Goal: Task Accomplishment & Management: Manage account settings

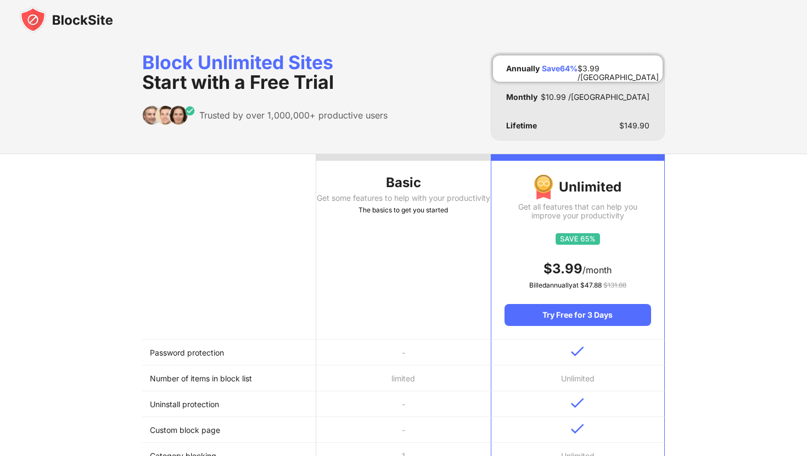
click at [404, 132] on div "Block Unlimited Sites Start with a Free Trial Trusted by over 1,000,000+ produc…" at bounding box center [403, 97] width 523 height 88
click at [414, 188] on div "Basic" at bounding box center [403, 183] width 174 height 18
click at [40, 29] on img at bounding box center [66, 20] width 93 height 26
click at [40, 19] on img at bounding box center [66, 20] width 93 height 26
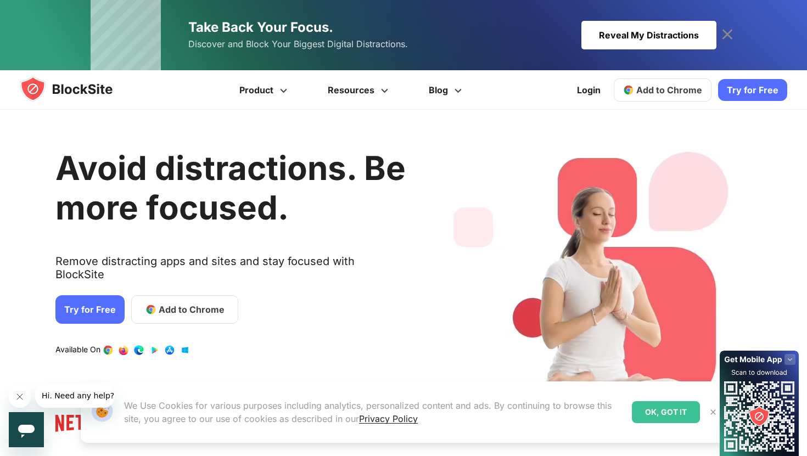
click at [707, 31] on div "Reveal My Distractions" at bounding box center [649, 35] width 135 height 29
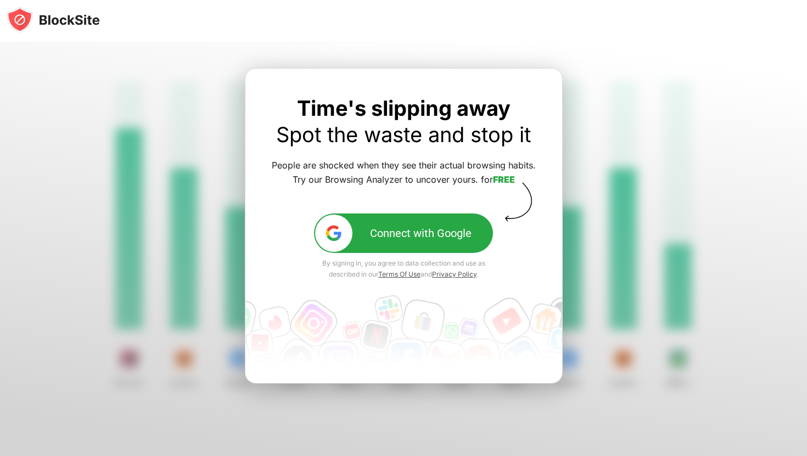
click at [445, 230] on div "Connect with Google" at bounding box center [421, 233] width 102 height 13
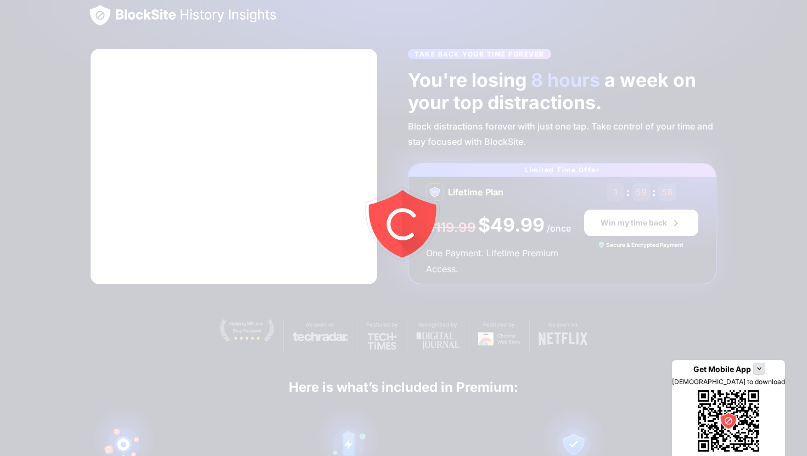
click at [618, 313] on div at bounding box center [403, 228] width 807 height 456
click at [618, 311] on div at bounding box center [403, 228] width 807 height 456
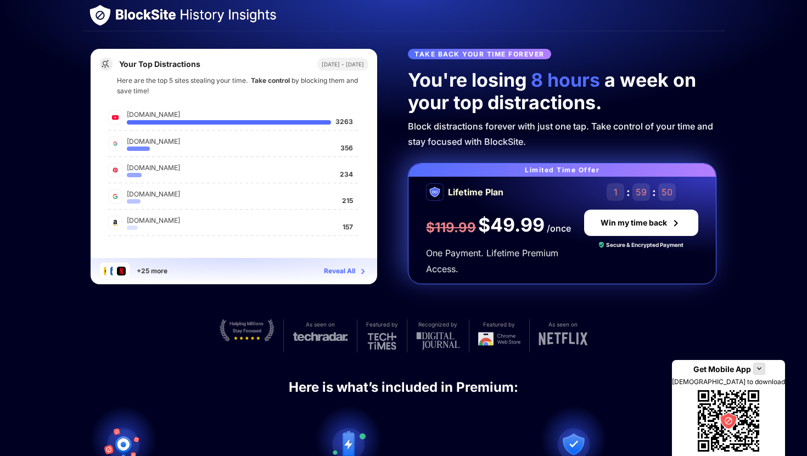
click at [182, 169] on div "pinterest.com" at bounding box center [231, 168] width 209 height 10
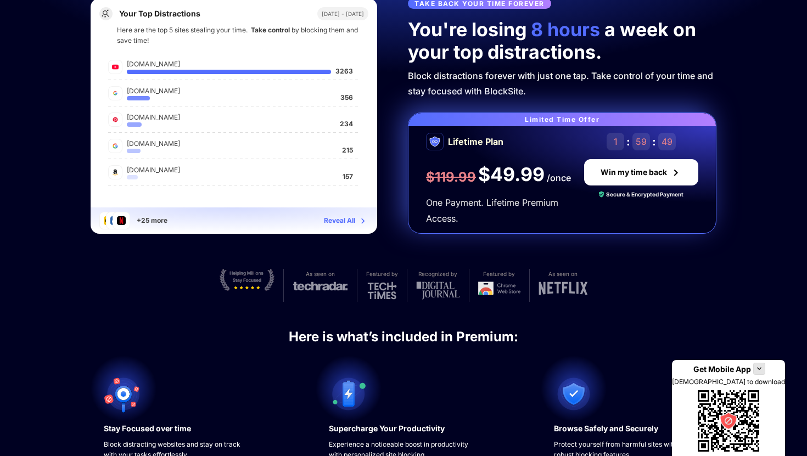
scroll to position [57, 0]
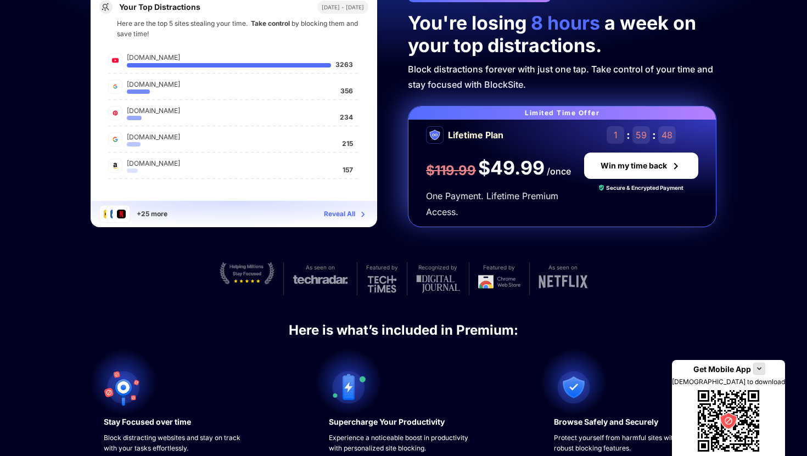
click at [337, 211] on div "Reveal All" at bounding box center [339, 214] width 31 height 11
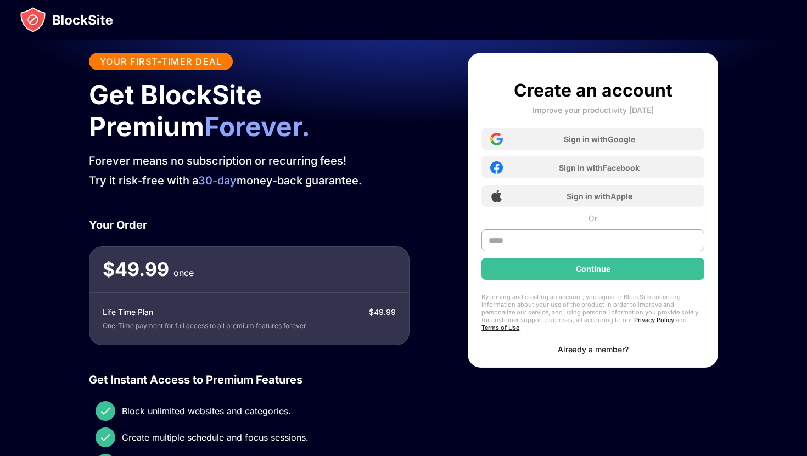
scroll to position [349, 0]
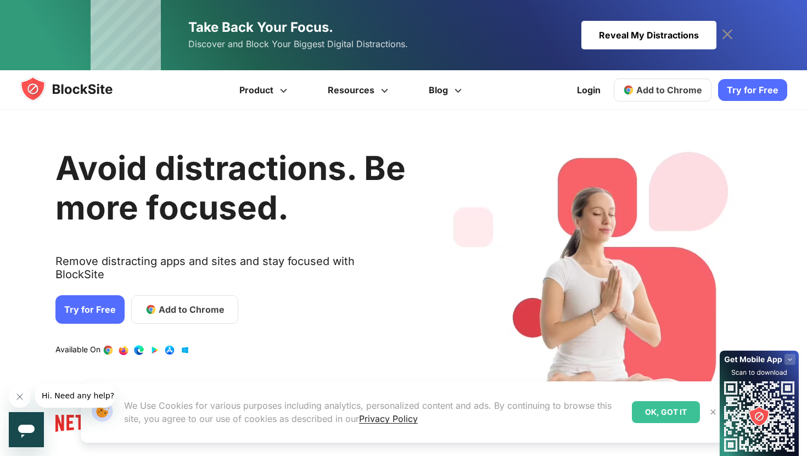
click at [182, 296] on link "Add to Chrome" at bounding box center [184, 310] width 107 height 29
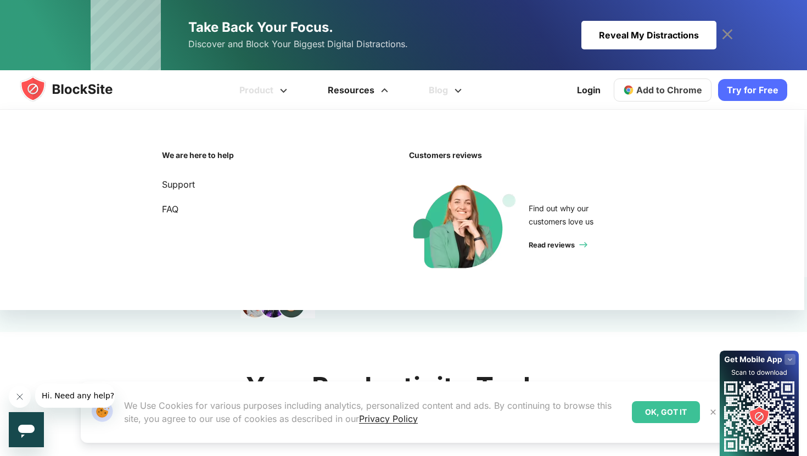
scroll to position [187, 0]
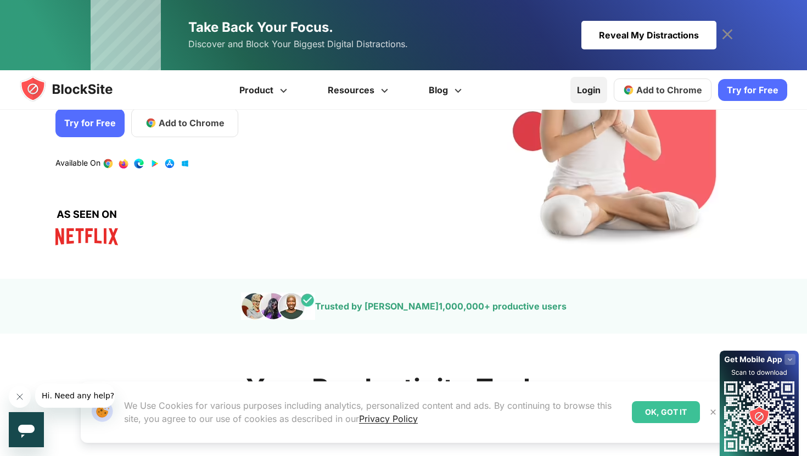
click at [593, 87] on link "Login" at bounding box center [589, 90] width 37 height 26
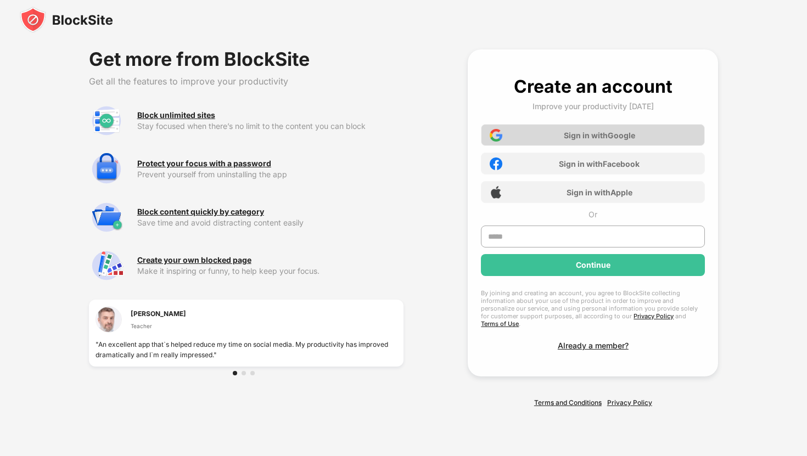
click at [589, 145] on div "Sign in with Google" at bounding box center [593, 135] width 224 height 22
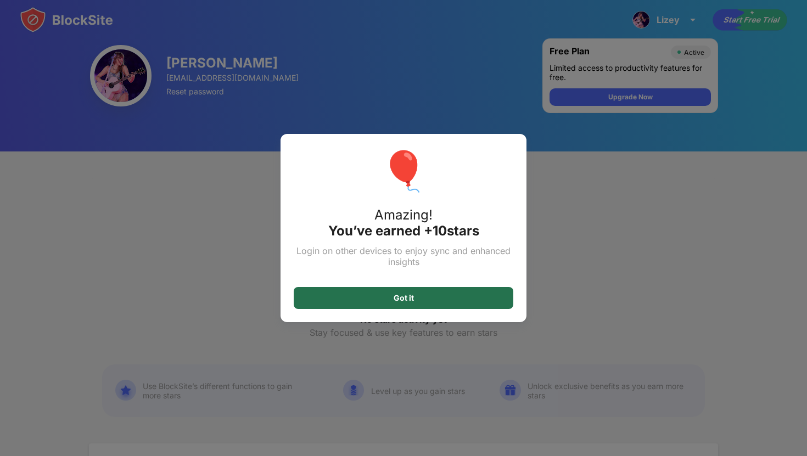
click at [435, 291] on div "Got it" at bounding box center [404, 298] width 220 height 22
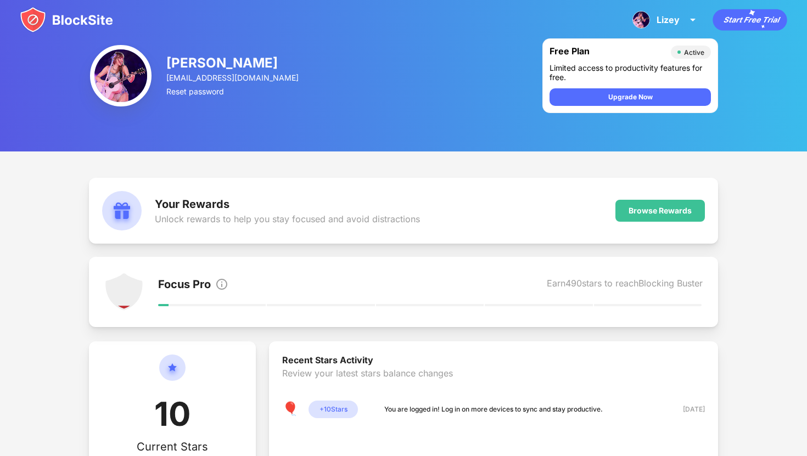
click at [169, 73] on div "lizeylopez2012@gmail.com" at bounding box center [233, 77] width 134 height 9
click at [87, 31] on img at bounding box center [66, 20] width 93 height 26
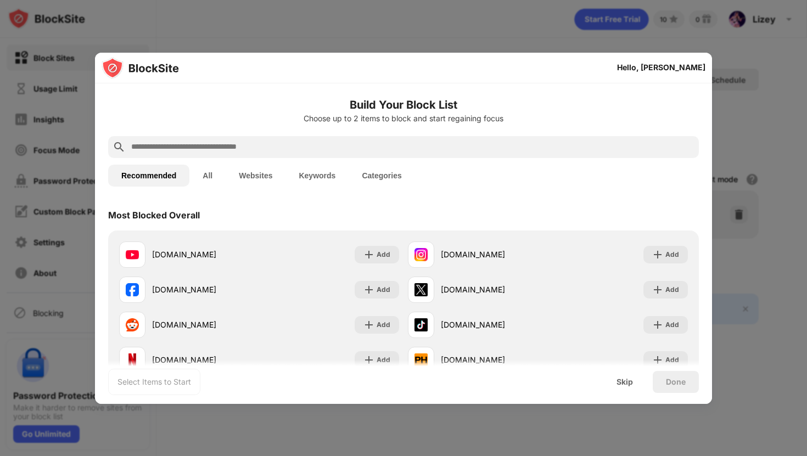
click at [397, 136] on div at bounding box center [403, 147] width 591 height 22
click at [378, 154] on div at bounding box center [403, 147] width 591 height 22
click at [376, 144] on input "text" at bounding box center [412, 147] width 565 height 13
paste input "**********"
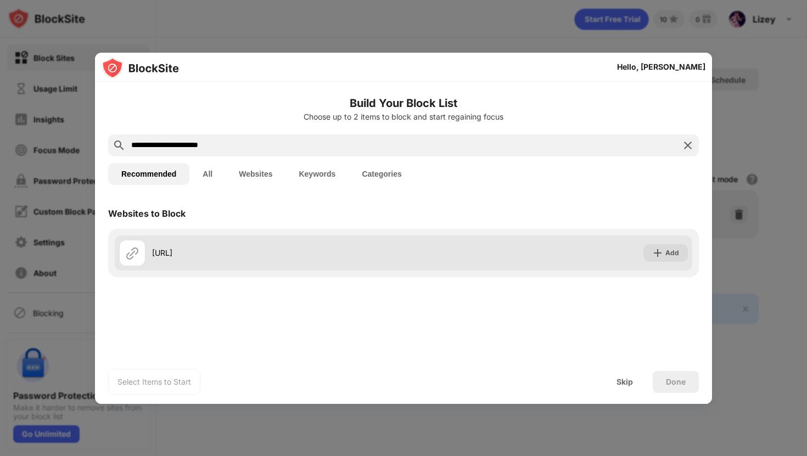
type input "**********"
click at [191, 249] on div "polybuzz.ai" at bounding box center [278, 253] width 252 height 12
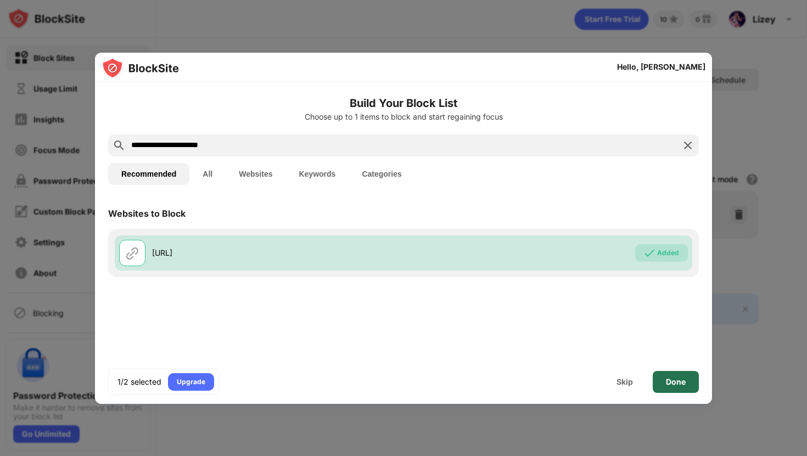
click at [670, 380] on div "Done" at bounding box center [676, 382] width 20 height 9
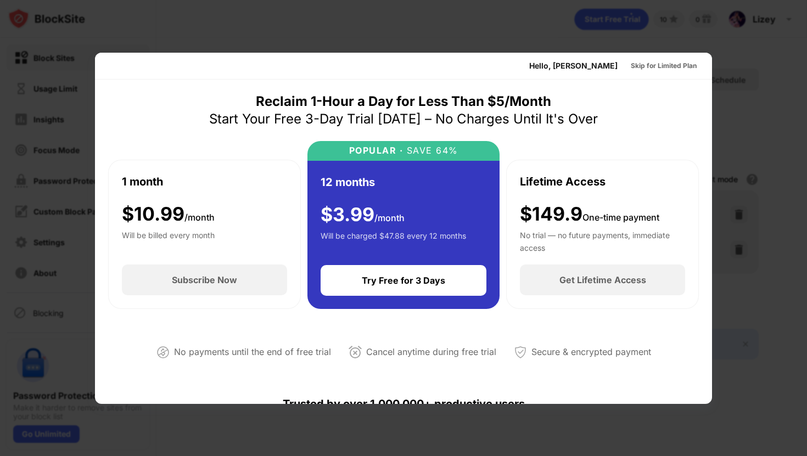
click at [494, 386] on div "Trusted by over 1,000,000+ productive users" at bounding box center [403, 404] width 591 height 53
click at [494, 432] on div at bounding box center [403, 228] width 807 height 456
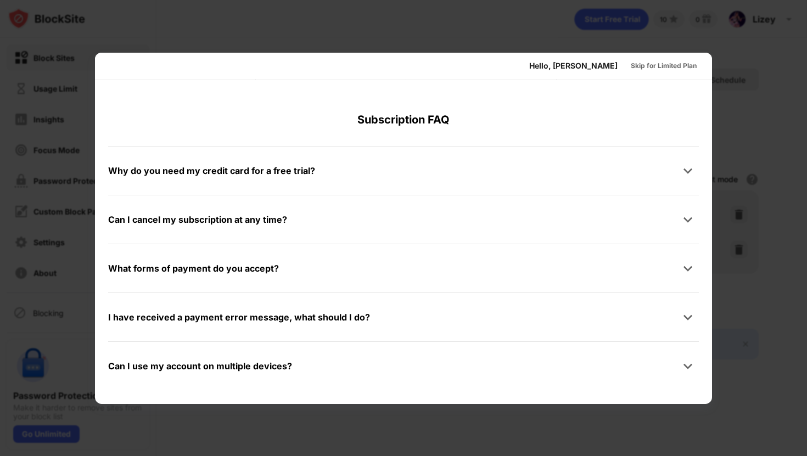
scroll to position [536, 0]
click at [512, 429] on div at bounding box center [403, 228] width 807 height 456
click at [679, 64] on div "Skip for Limited Plan" at bounding box center [664, 65] width 66 height 11
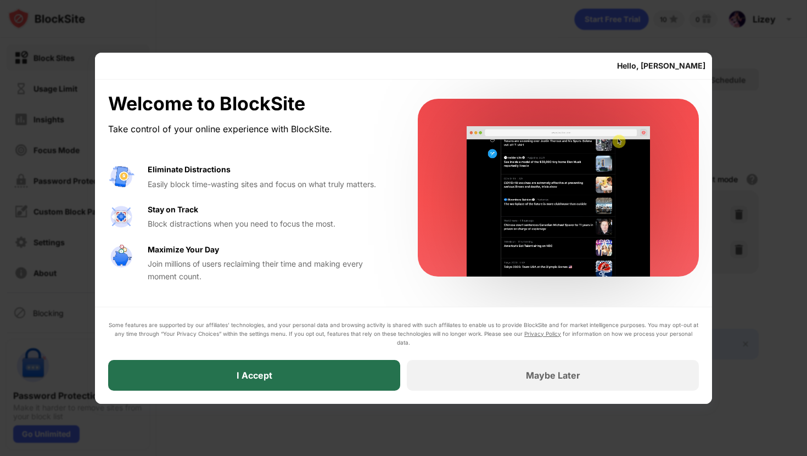
click at [349, 370] on div "I Accept" at bounding box center [254, 375] width 292 height 31
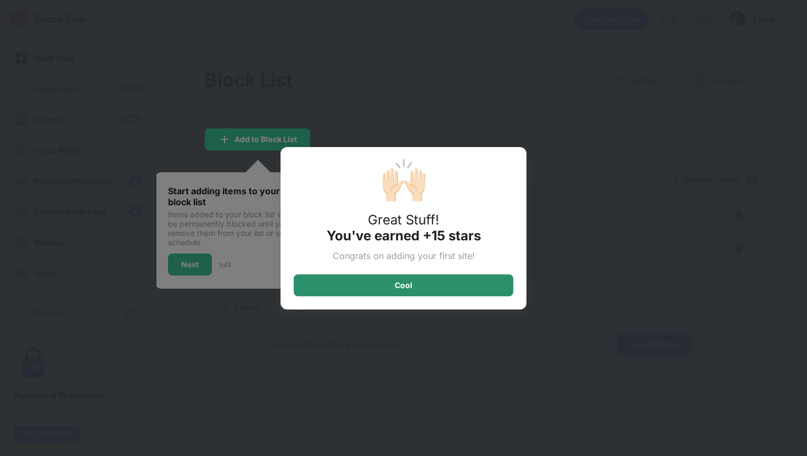
click at [369, 288] on div "Cool" at bounding box center [404, 286] width 220 height 22
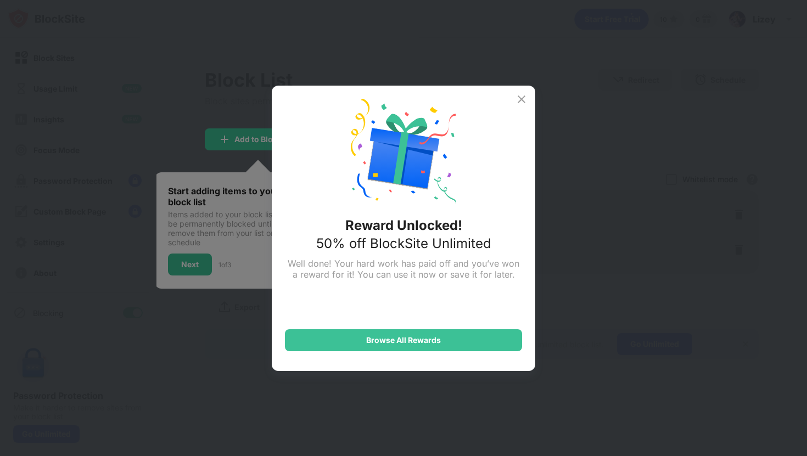
click at [522, 97] on img at bounding box center [521, 99] width 13 height 13
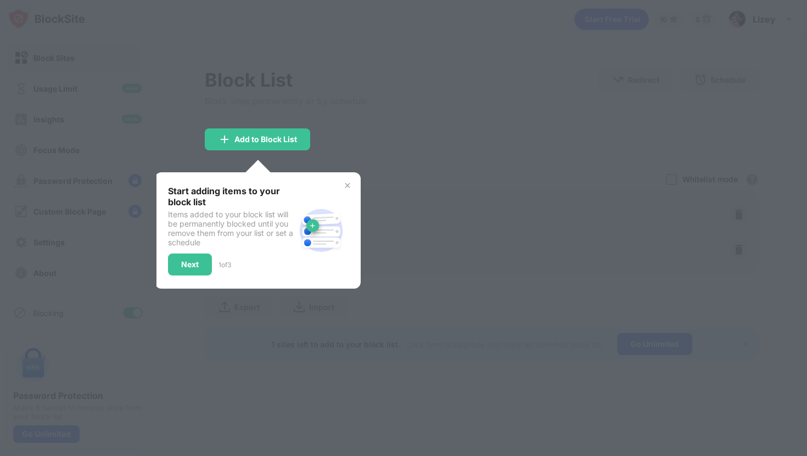
click at [477, 176] on div at bounding box center [403, 228] width 807 height 456
click at [347, 181] on img at bounding box center [347, 185] width 9 height 9
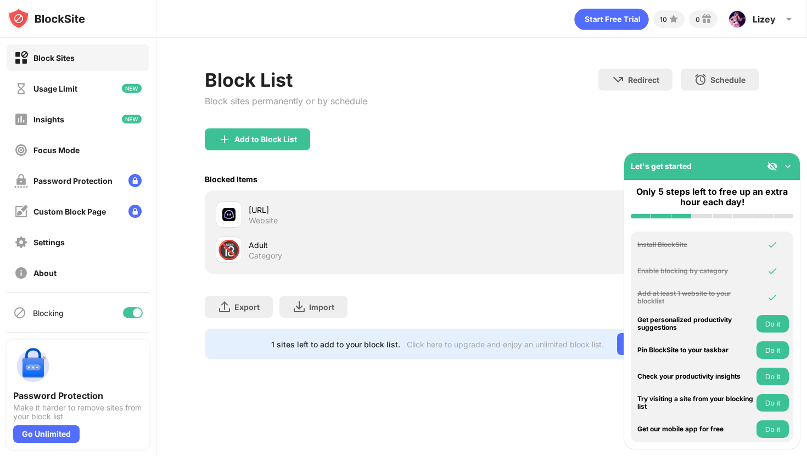
click at [248, 249] on div "🔞 Adult Category" at bounding box center [349, 250] width 266 height 26
click at [333, 239] on div "Adult" at bounding box center [365, 245] width 233 height 12
click at [788, 165] on img at bounding box center [788, 166] width 11 height 11
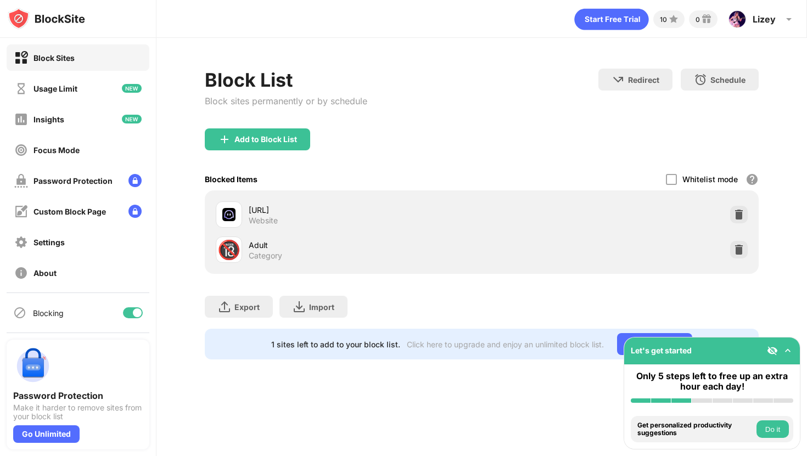
click at [663, 200] on div "polybuzz.ai Website" at bounding box center [481, 214] width 541 height 35
click at [277, 213] on div "polybuzz.ai" at bounding box center [365, 210] width 233 height 12
click at [232, 213] on img at bounding box center [228, 214] width 13 height 13
click at [244, 285] on div "Export Export Files (for websites items only) Import Import Files (for websites…" at bounding box center [482, 301] width 554 height 55
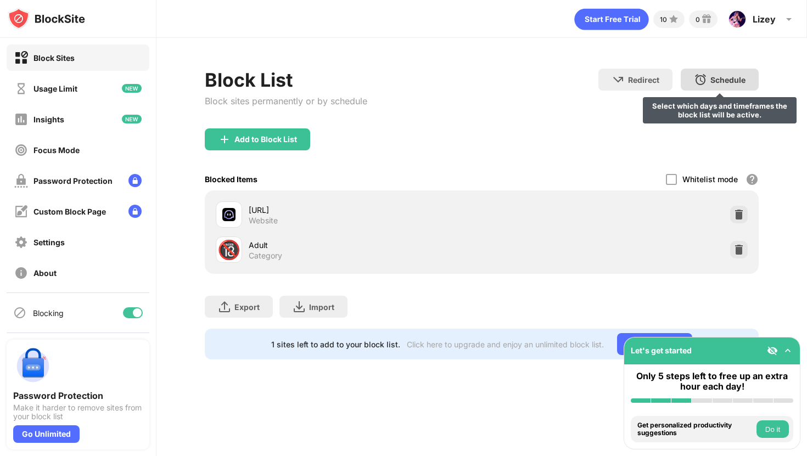
click at [742, 70] on div "Schedule Select which days and timeframes the block list will be active." at bounding box center [720, 80] width 78 height 22
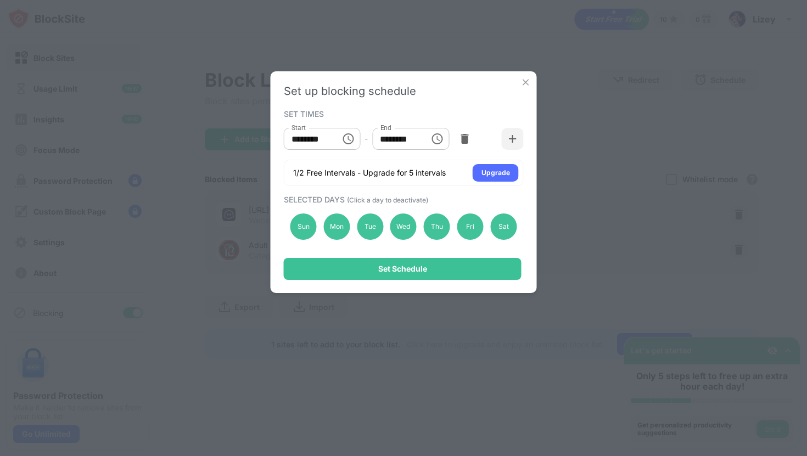
click at [332, 132] on input "********" at bounding box center [308, 139] width 49 height 22
click at [335, 155] on div "Start ******** Start - End ******** End" at bounding box center [404, 138] width 240 height 33
click at [524, 81] on img at bounding box center [526, 82] width 11 height 11
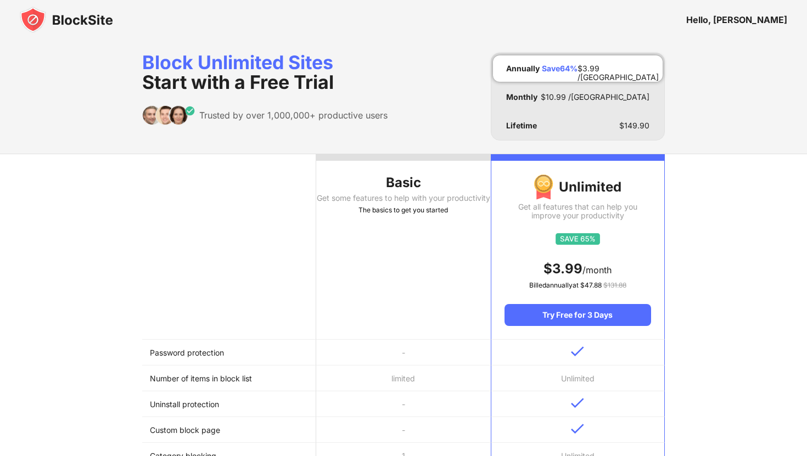
click at [46, 16] on img at bounding box center [66, 20] width 93 height 26
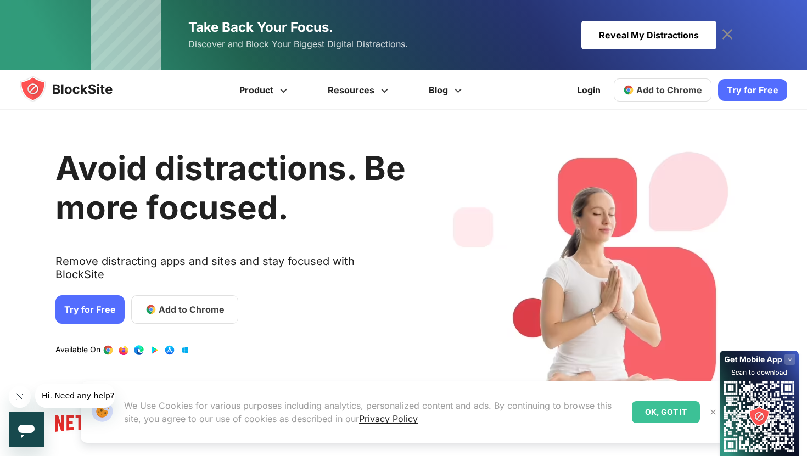
click at [81, 87] on img at bounding box center [77, 89] width 114 height 26
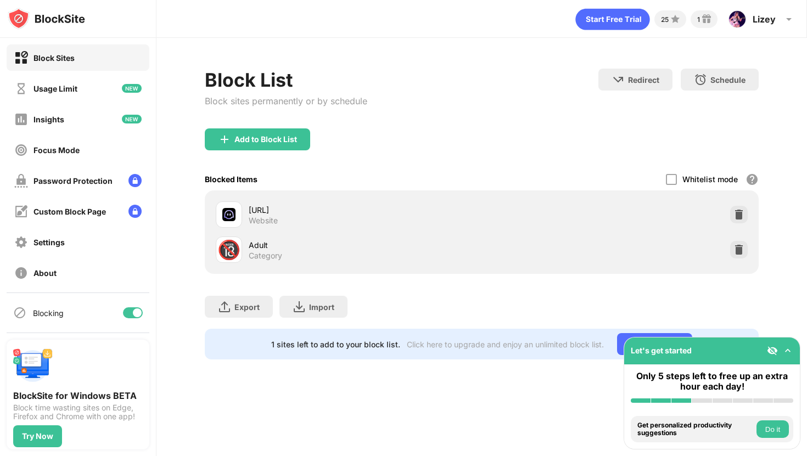
click at [288, 142] on div "Add to Block List" at bounding box center [266, 139] width 63 height 9
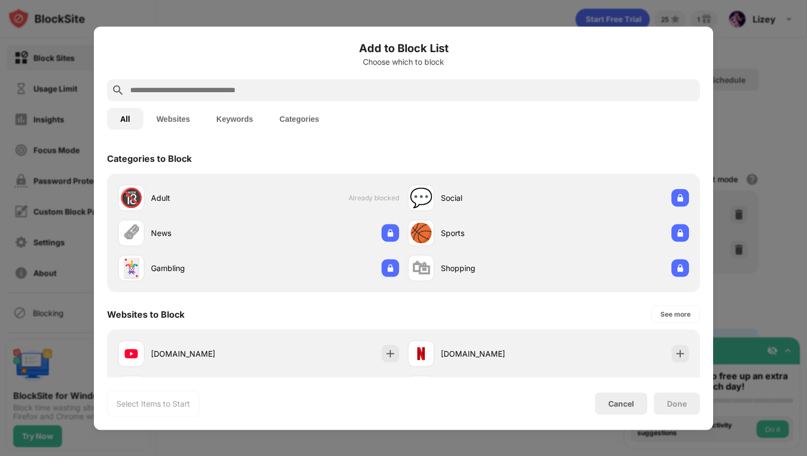
click at [249, 105] on div "All Websites Keywords Categories" at bounding box center [403, 118] width 593 height 35
click at [249, 99] on div at bounding box center [403, 90] width 593 height 22
click at [250, 86] on input "text" at bounding box center [412, 89] width 567 height 13
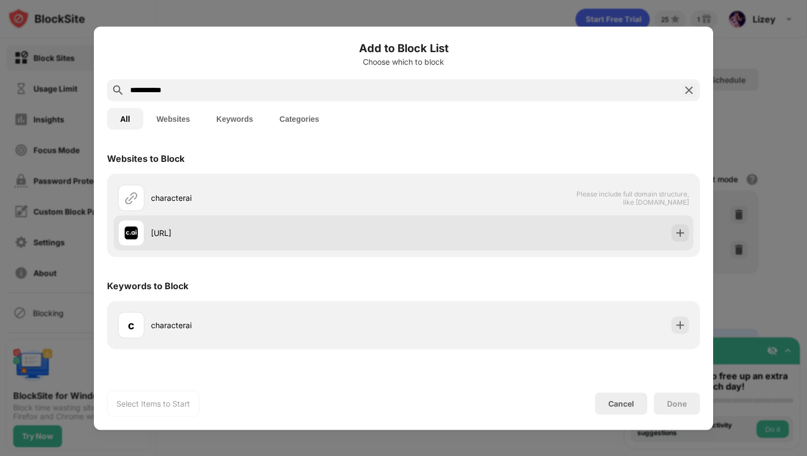
type input "**********"
click at [237, 236] on div "character.ai" at bounding box center [277, 233] width 253 height 12
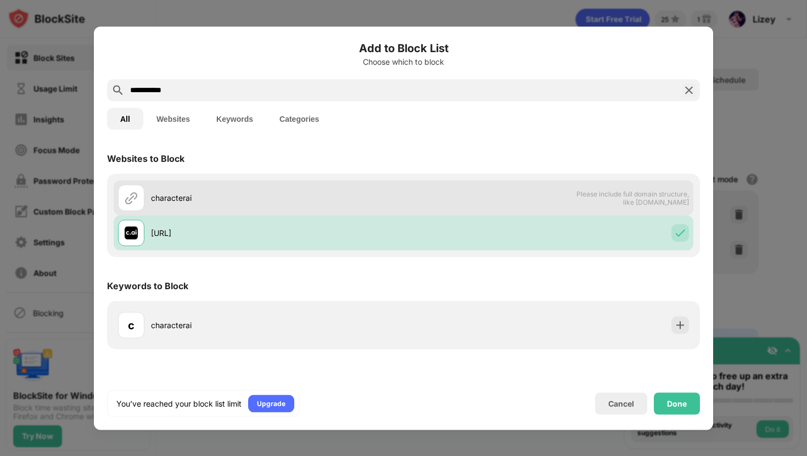
click at [229, 197] on div "characterai" at bounding box center [277, 198] width 253 height 12
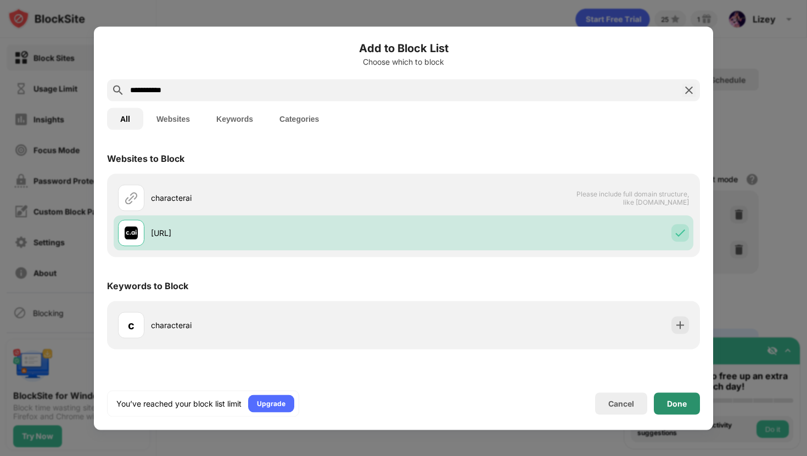
click at [674, 402] on div "Done" at bounding box center [677, 403] width 20 height 9
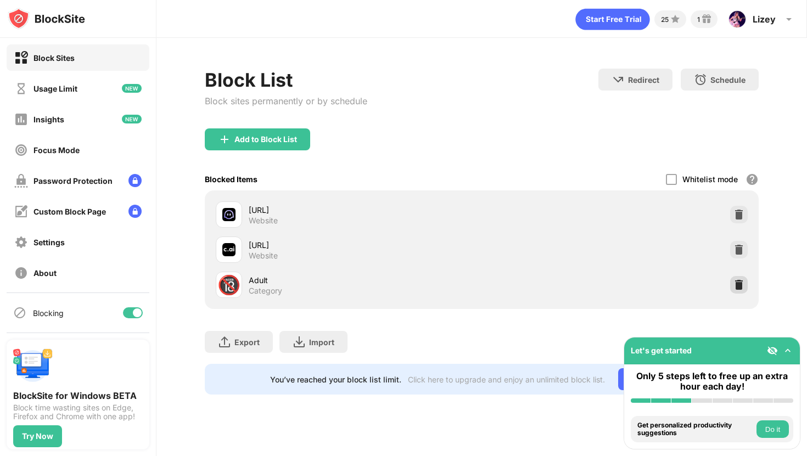
click at [745, 281] on div at bounding box center [740, 285] width 18 height 18
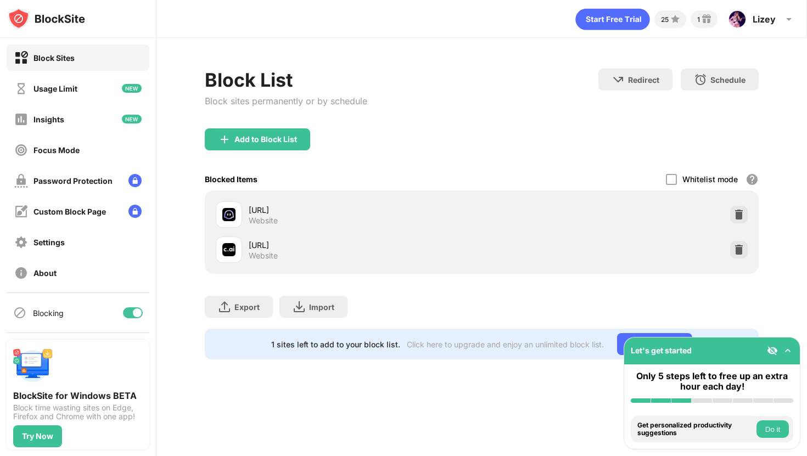
click at [789, 358] on div "Let's get started" at bounding box center [713, 351] width 176 height 27
click at [779, 358] on div "Let's get started" at bounding box center [713, 351] width 176 height 27
click at [788, 350] on img at bounding box center [788, 350] width 11 height 11
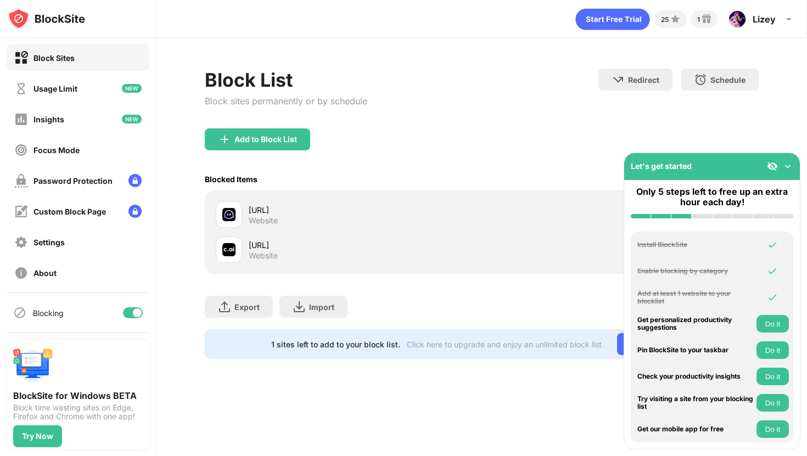
click at [465, 273] on div "polybuzz.ai Website character.ai Website" at bounding box center [482, 232] width 554 height 83
click at [546, 48] on div "Block List Block sites permanently or by schedule Redirect Choose a site to be …" at bounding box center [482, 214] width 651 height 353
click at [254, 153] on div "Add to Block List" at bounding box center [482, 149] width 554 height 40
click at [254, 136] on div "Add to Block List" at bounding box center [266, 139] width 63 height 9
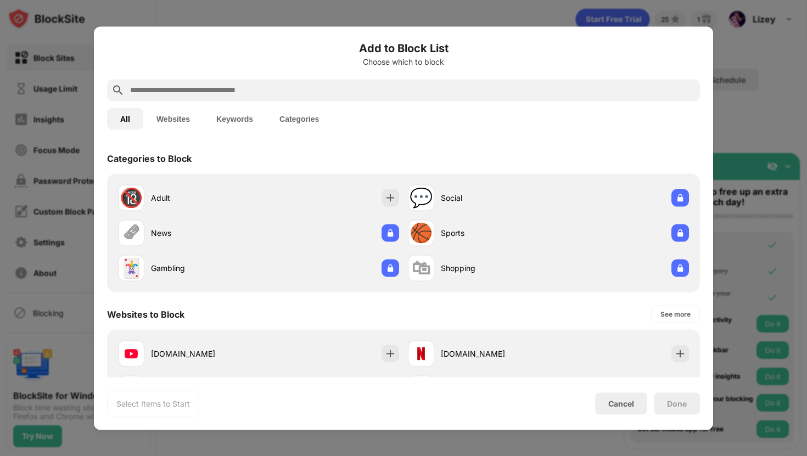
click at [309, 79] on div at bounding box center [403, 90] width 593 height 22
click at [307, 83] on input "text" at bounding box center [412, 89] width 567 height 13
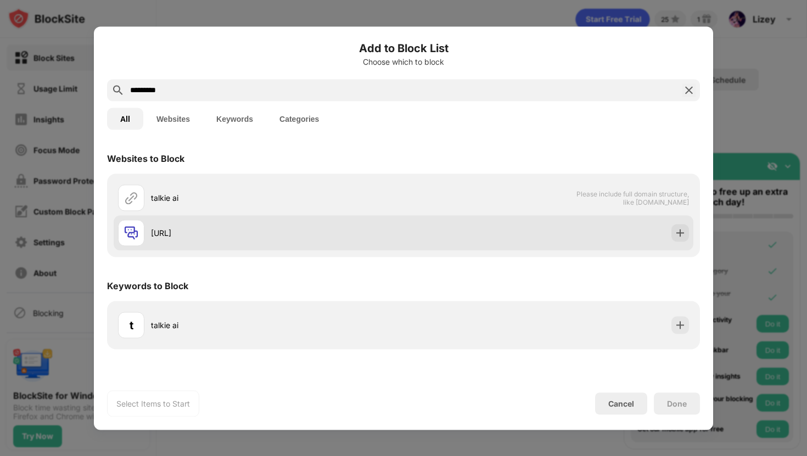
type input "*********"
click at [317, 242] on div "talkie.ai" at bounding box center [261, 233] width 286 height 26
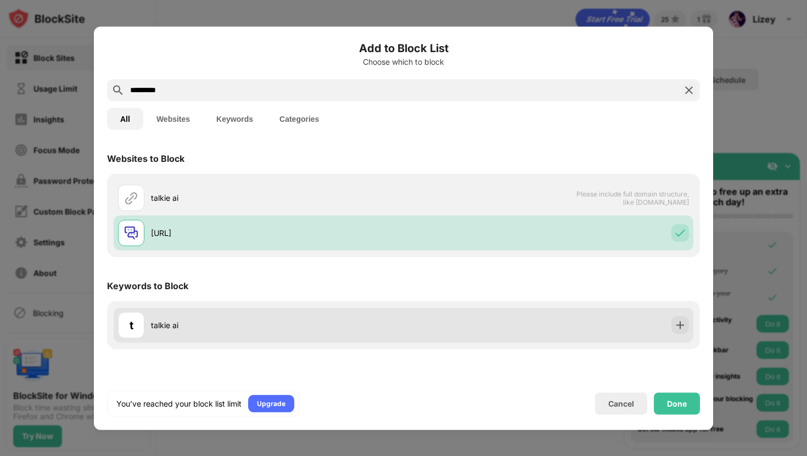
click at [581, 332] on div "t talkie ai" at bounding box center [404, 325] width 580 height 35
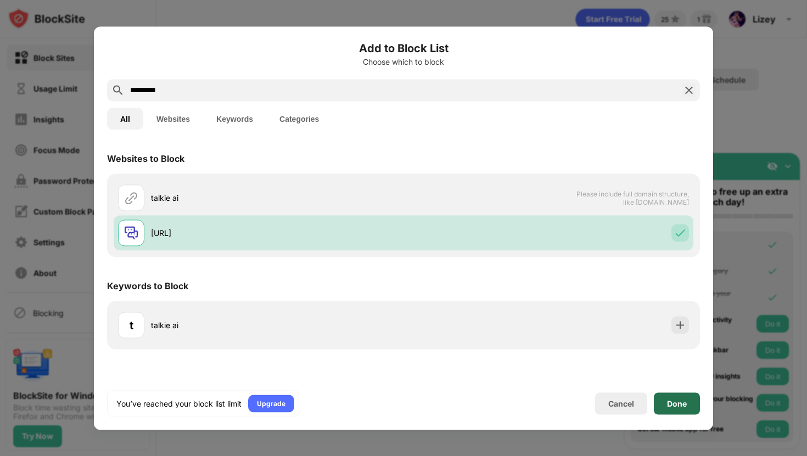
click at [666, 406] on div "Done" at bounding box center [677, 404] width 46 height 22
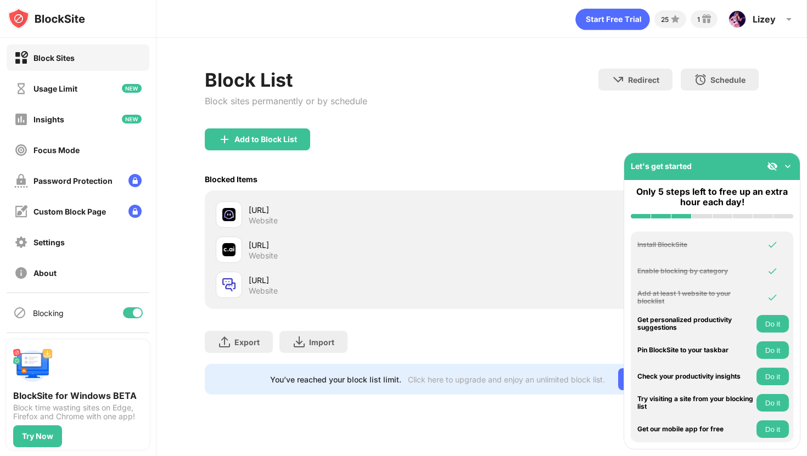
click at [785, 166] on img at bounding box center [788, 166] width 11 height 11
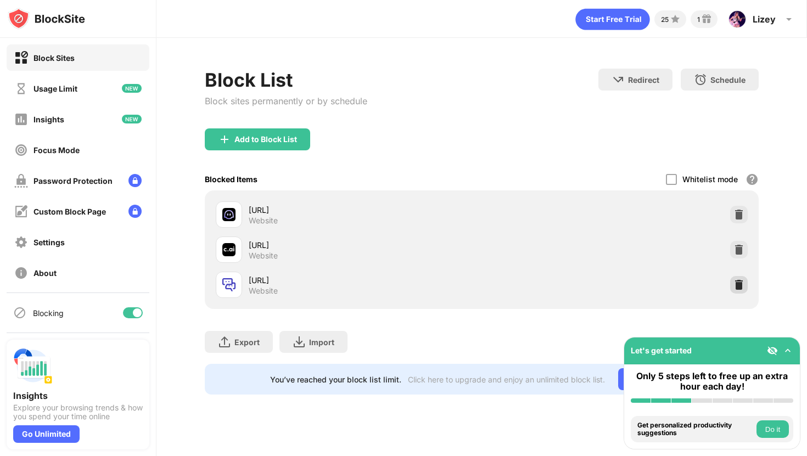
click at [741, 287] on img at bounding box center [739, 285] width 11 height 11
